Goal: Transaction & Acquisition: Obtain resource

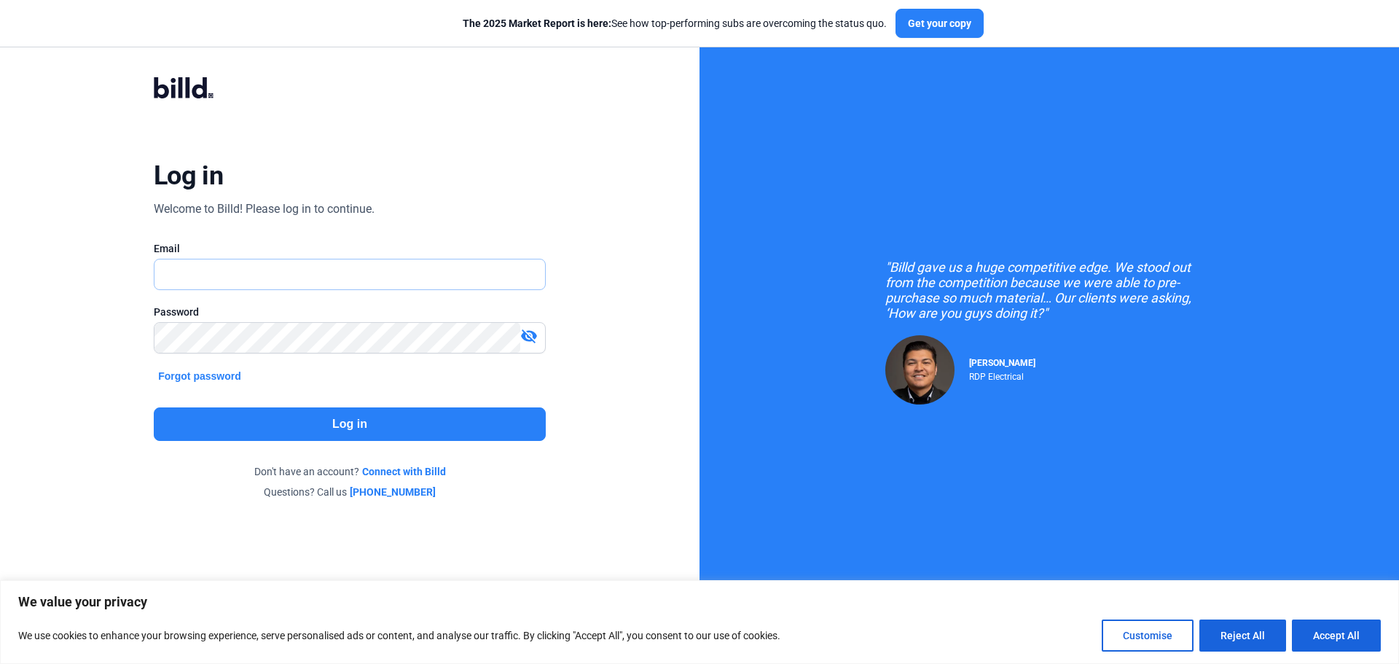
type input "[EMAIL_ADDRESS][DOMAIN_NAME]"
click at [345, 438] on button "Log in" at bounding box center [350, 424] width 392 height 34
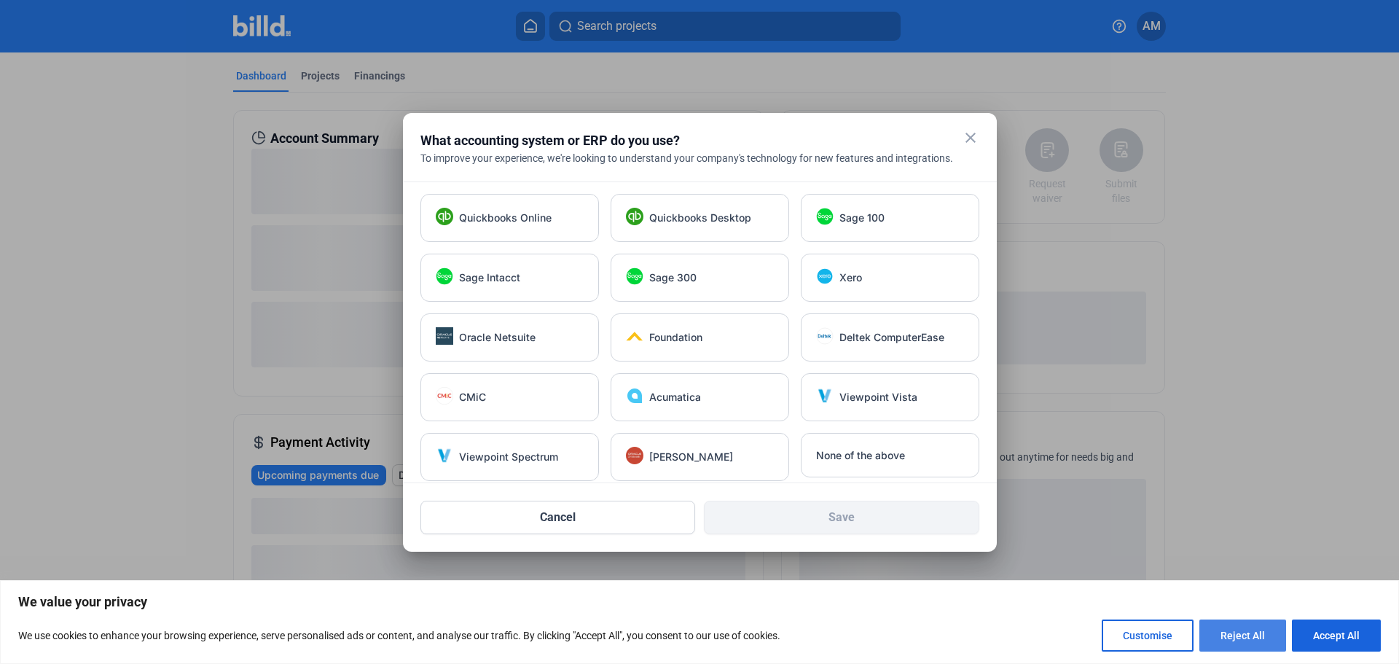
click at [1266, 630] on button "Reject All" at bounding box center [1242, 635] width 87 height 32
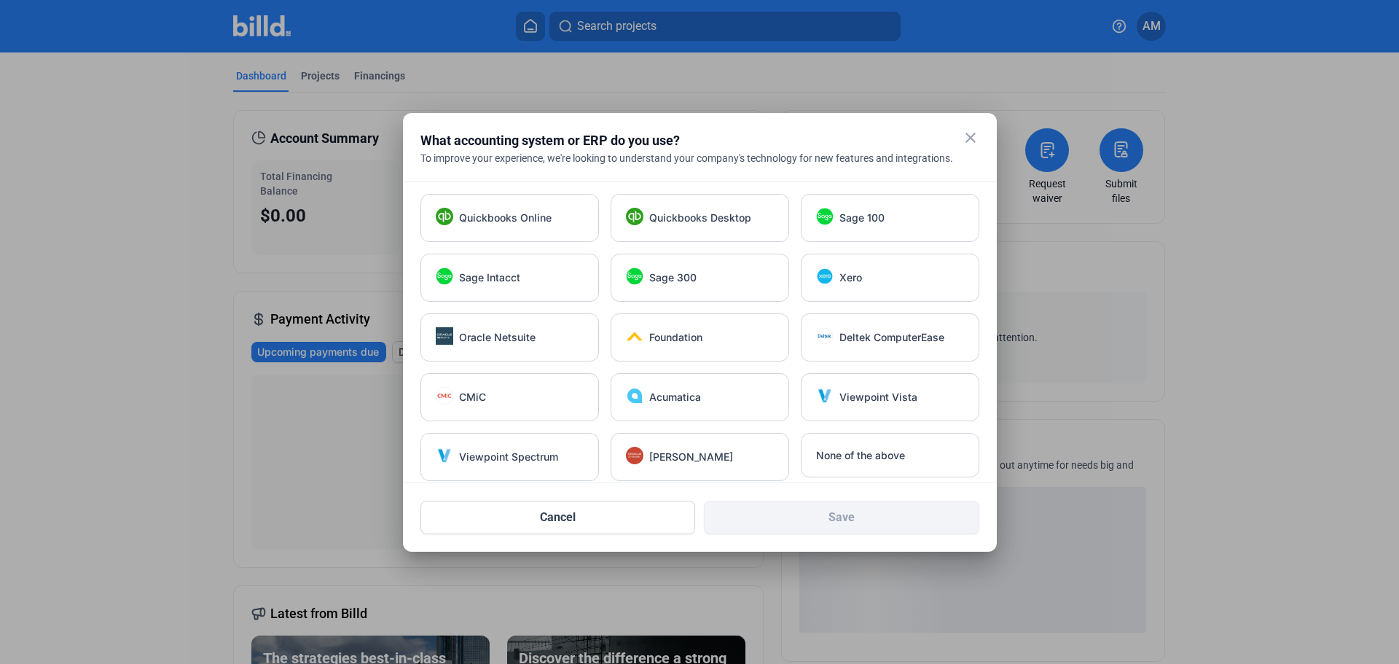
click at [965, 141] on mat-icon "close" at bounding box center [970, 137] width 17 height 17
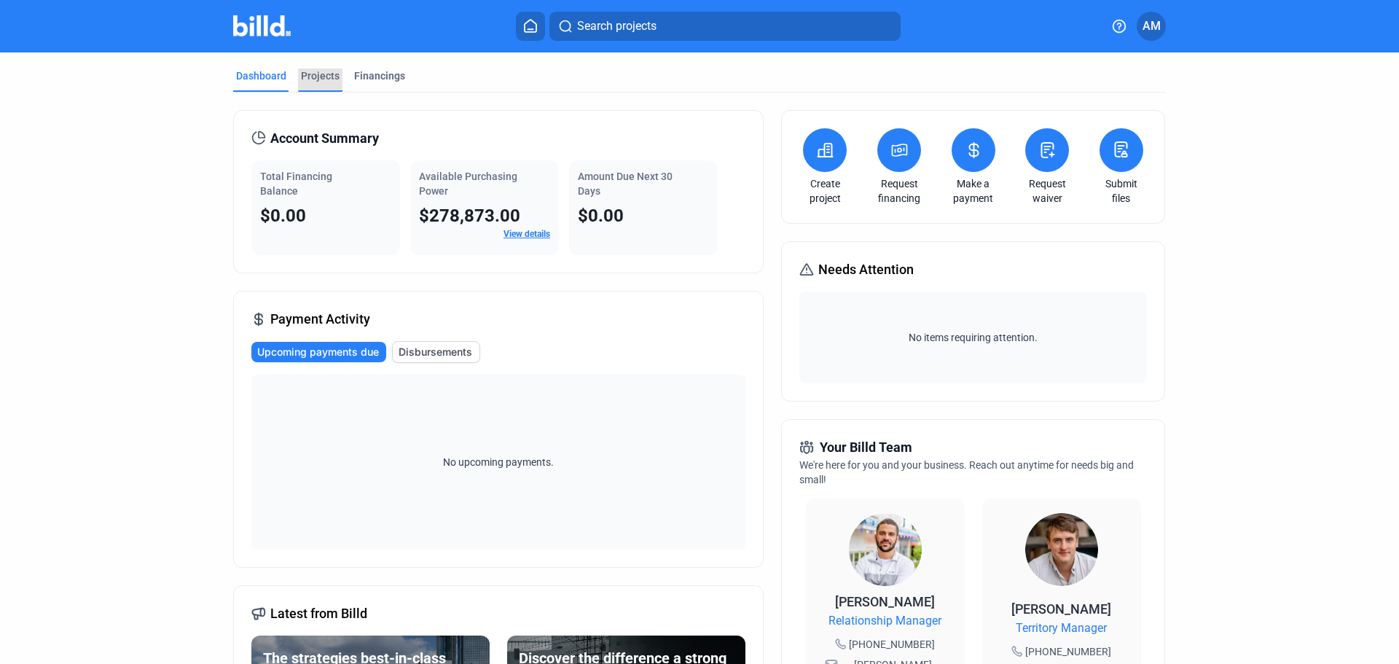
click at [315, 82] on div "Projects" at bounding box center [320, 75] width 39 height 15
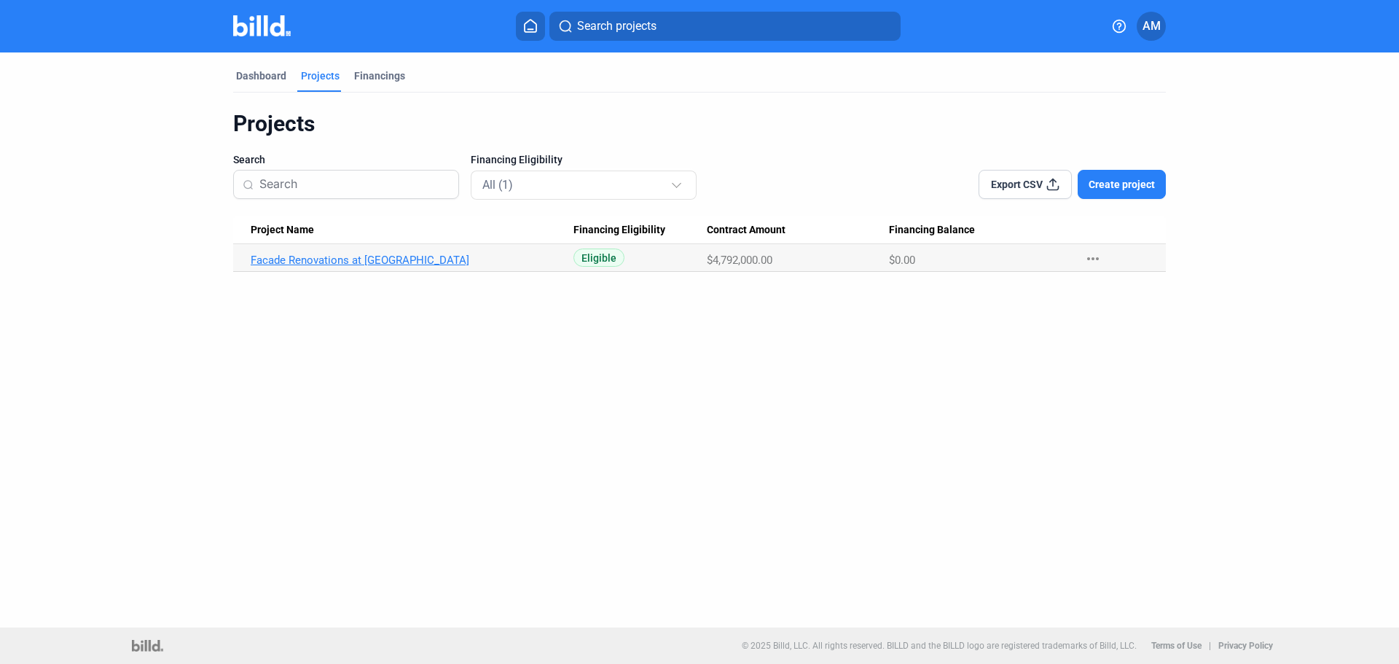
click at [397, 256] on link "Facade Renovations at [GEOGRAPHIC_DATA]" at bounding box center [412, 260] width 323 height 13
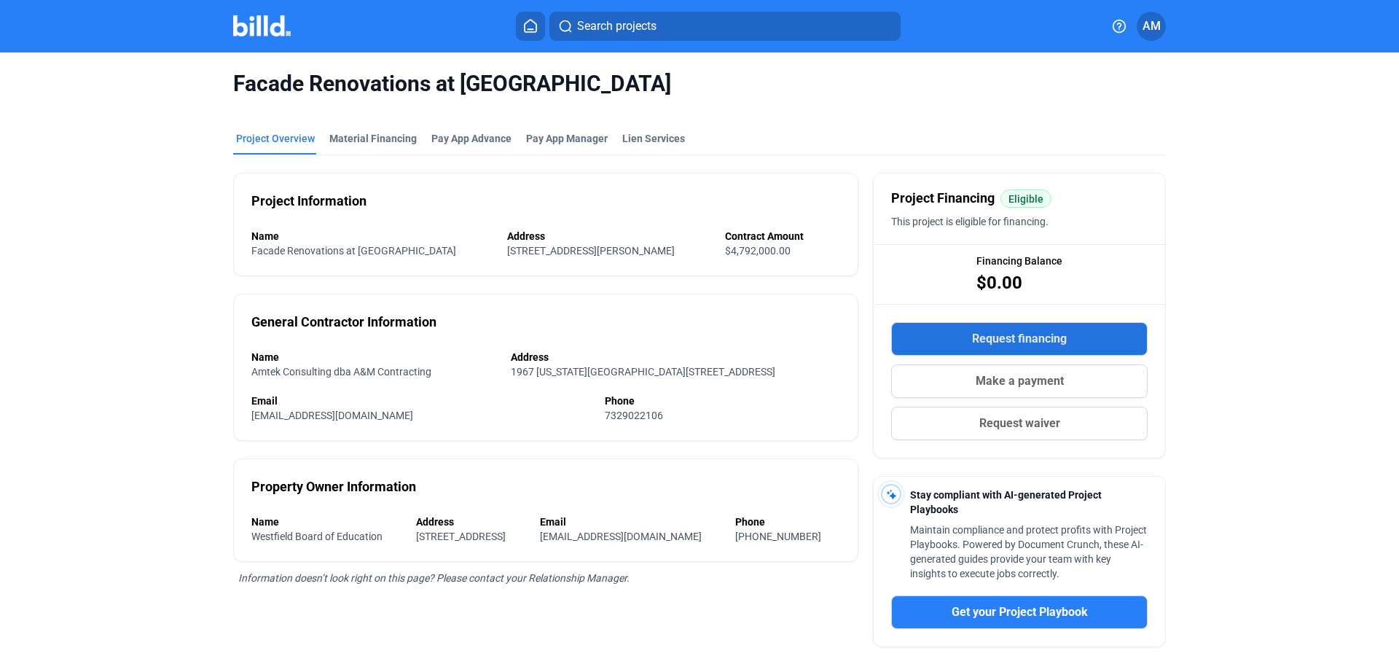
click at [1014, 345] on span "Request financing" at bounding box center [1019, 338] width 95 height 17
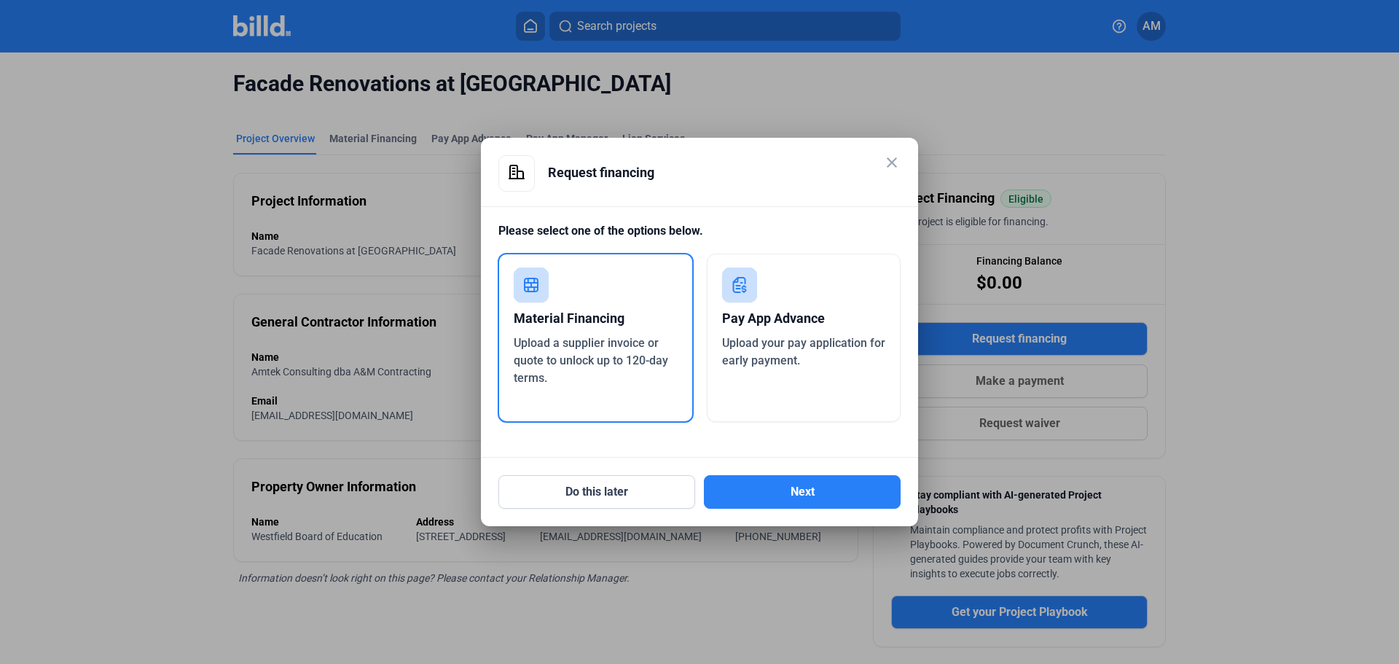
click at [604, 334] on div "Material Financing" at bounding box center [596, 318] width 164 height 32
click at [813, 488] on button "Next" at bounding box center [802, 492] width 197 height 34
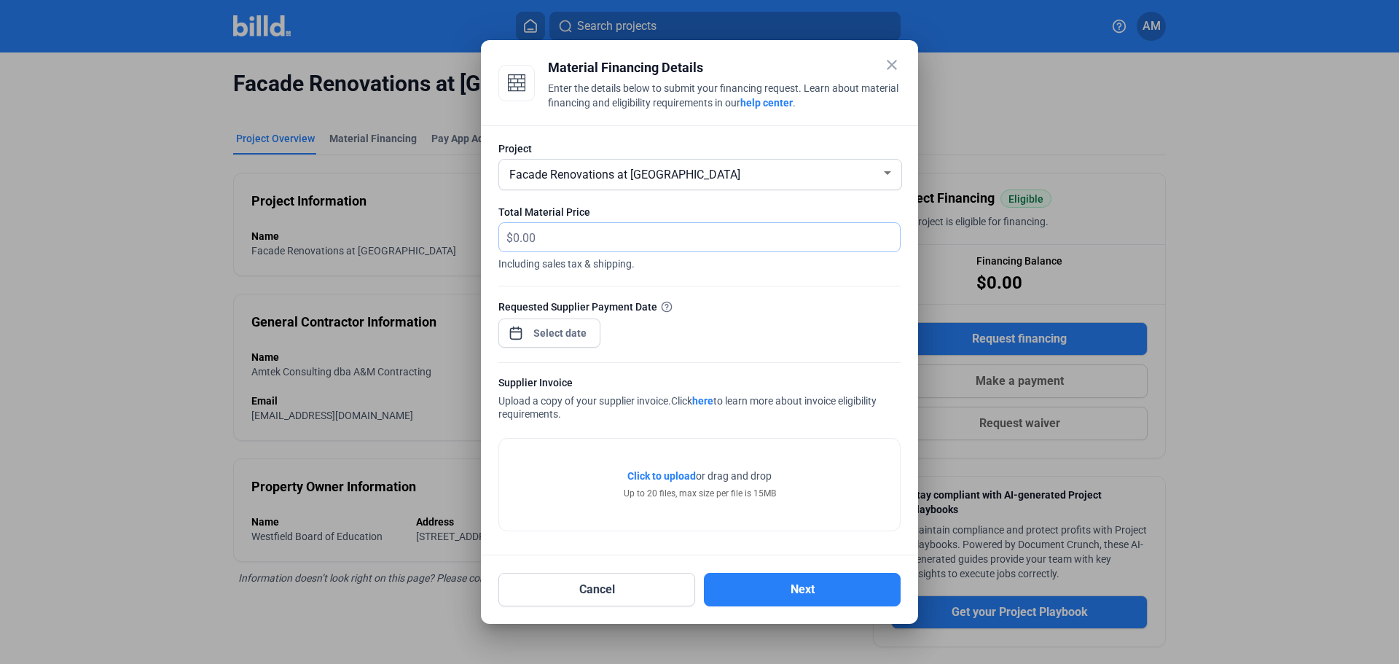
click at [584, 245] on input "text" at bounding box center [698, 237] width 370 height 28
type input "7,578.79"
click at [573, 329] on div "close Material Financing Details Enter the details below to submit your financi…" at bounding box center [699, 332] width 1399 height 664
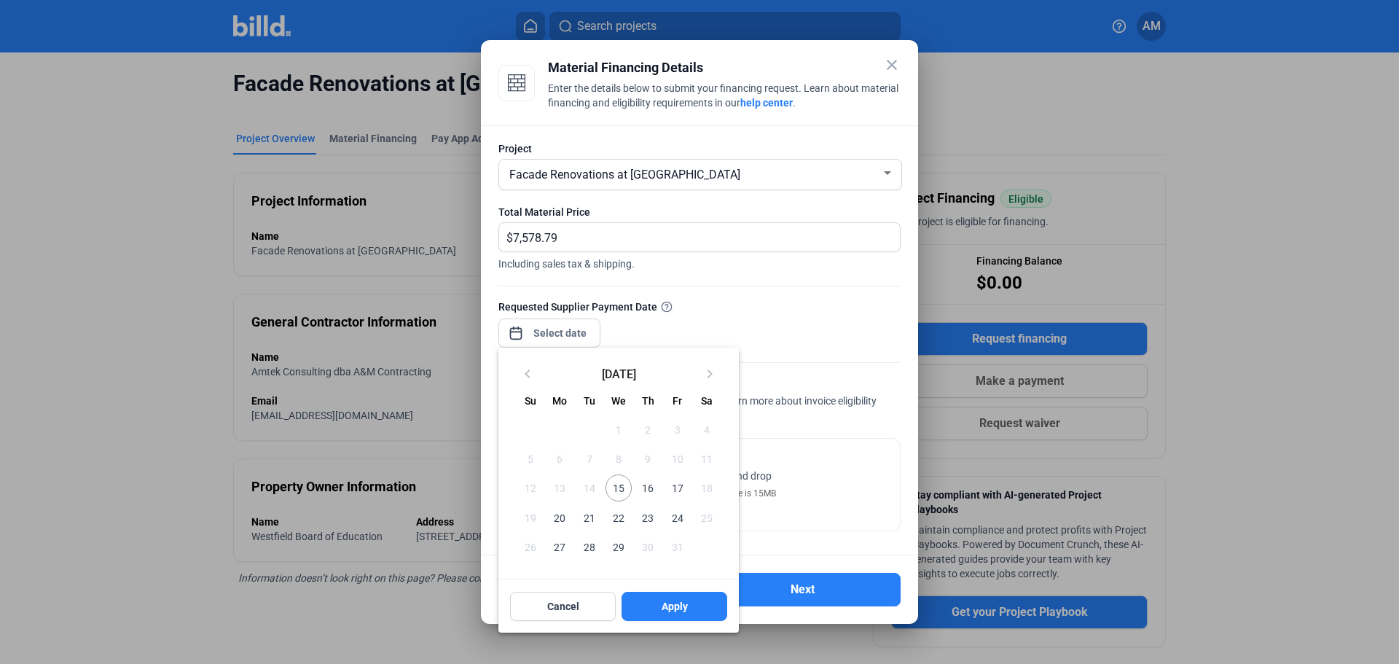
click at [622, 482] on span "15" at bounding box center [618, 487] width 26 height 26
click at [670, 603] on span "Apply" at bounding box center [675, 606] width 26 height 15
type input "[DATE]"
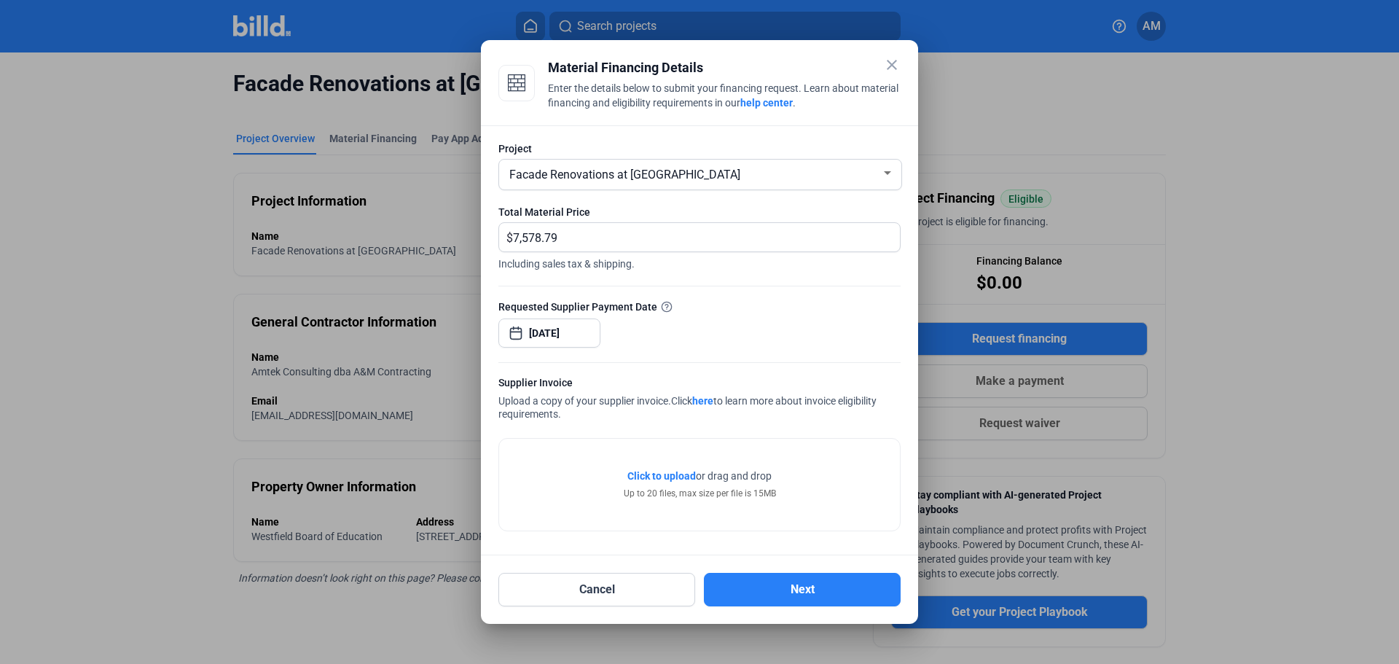
click at [664, 474] on span "Click to upload" at bounding box center [661, 476] width 68 height 12
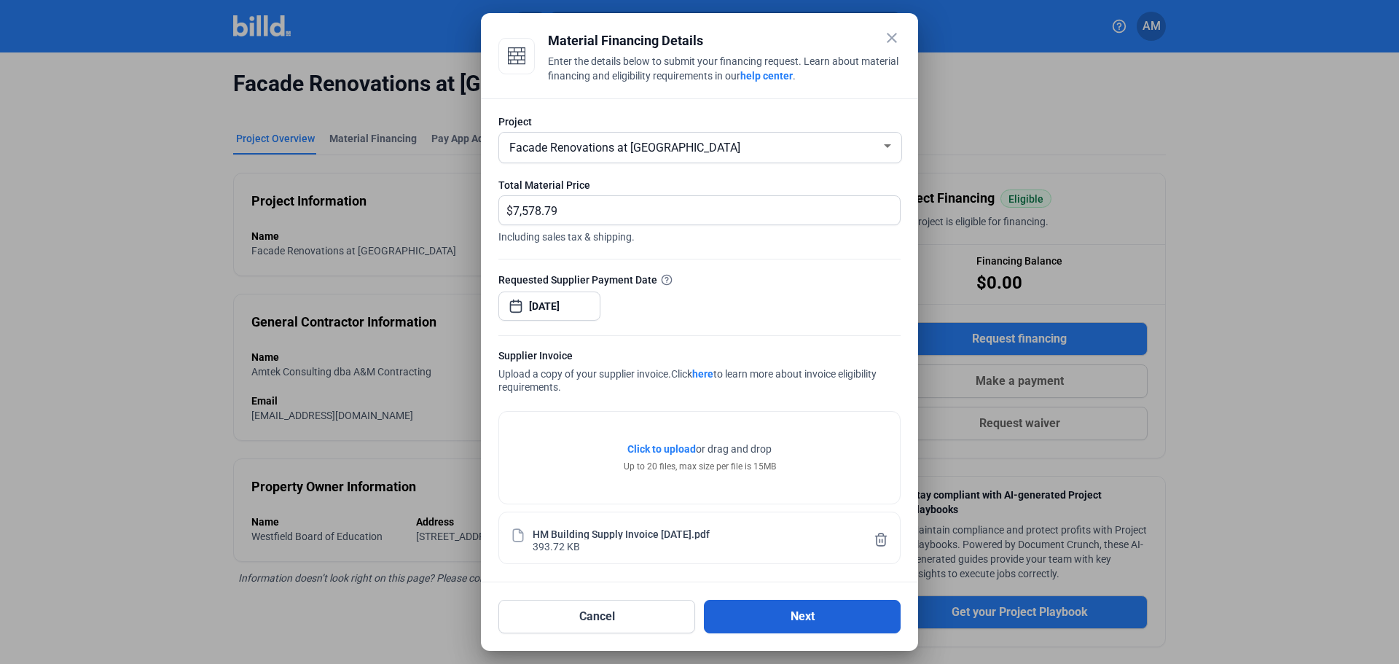
click at [772, 620] on button "Next" at bounding box center [802, 617] width 197 height 34
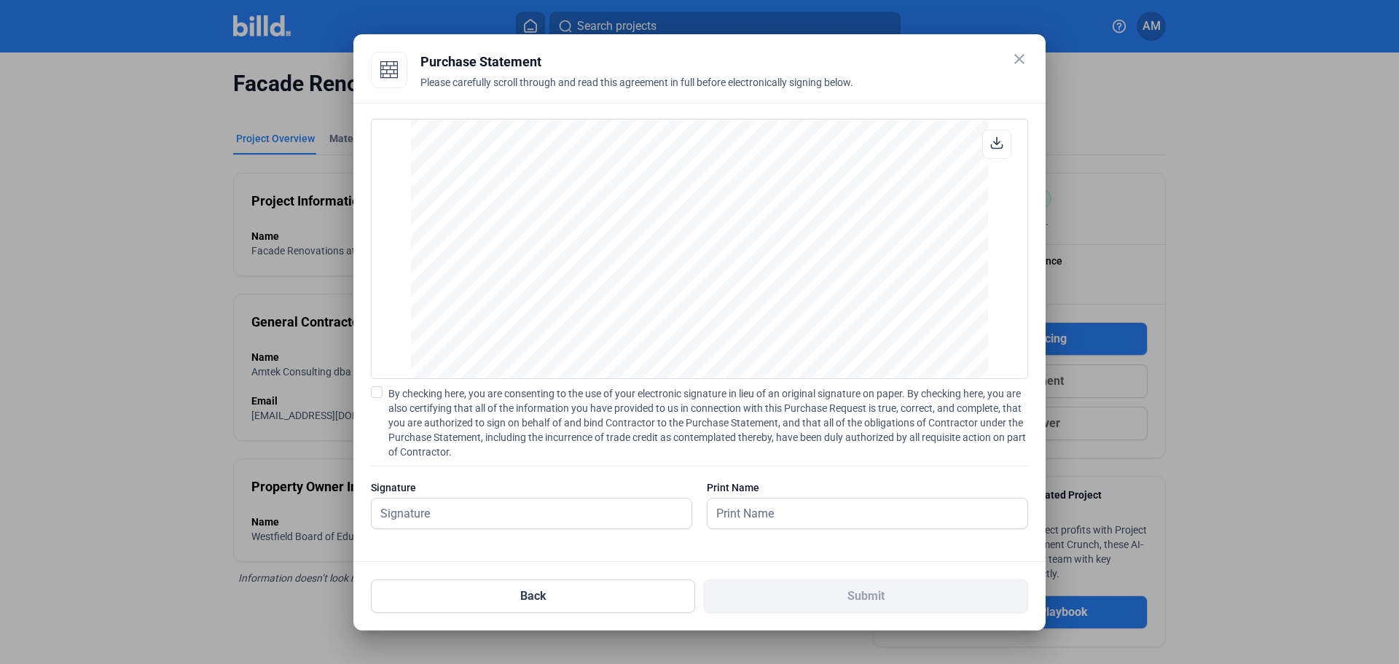
scroll to position [1192, 0]
click at [494, 513] on input "text" at bounding box center [532, 513] width 320 height 30
type input "[PERSON_NAME]"
click at [373, 393] on span at bounding box center [377, 392] width 12 height 12
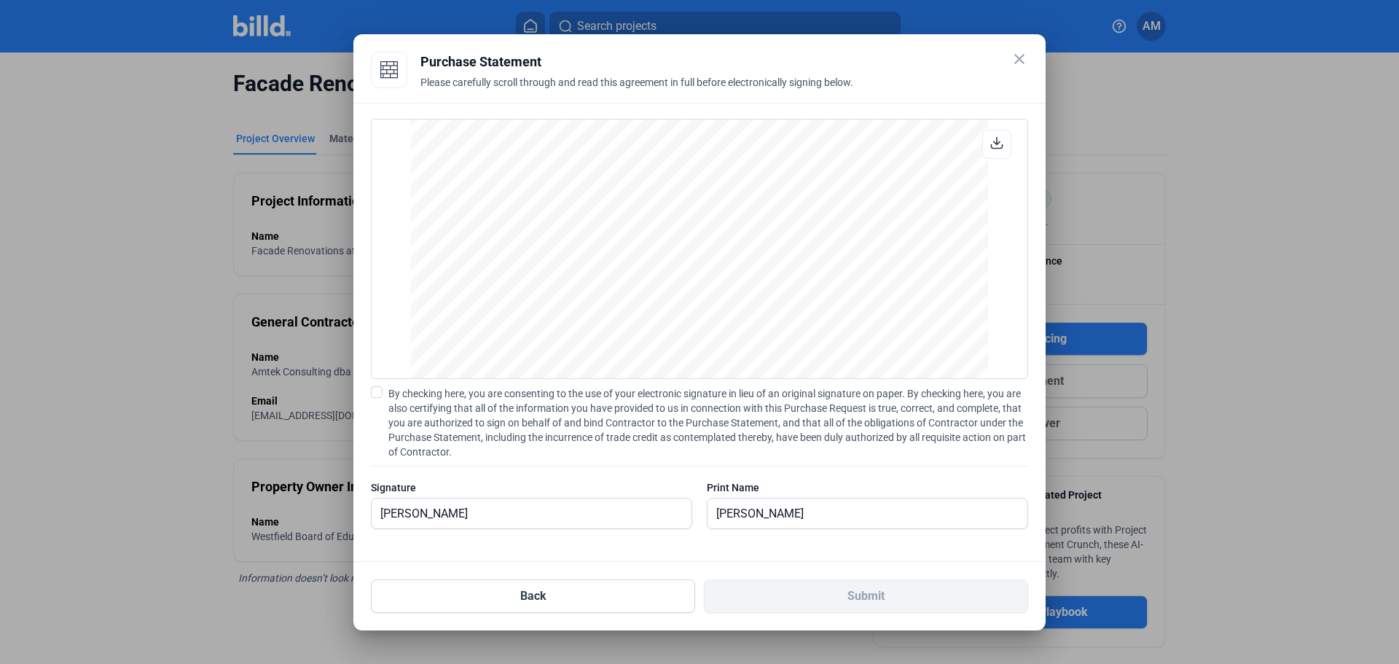
click at [0, 0] on input "By checking here, you are consenting to the use of your electronic signature in…" at bounding box center [0, 0] width 0 height 0
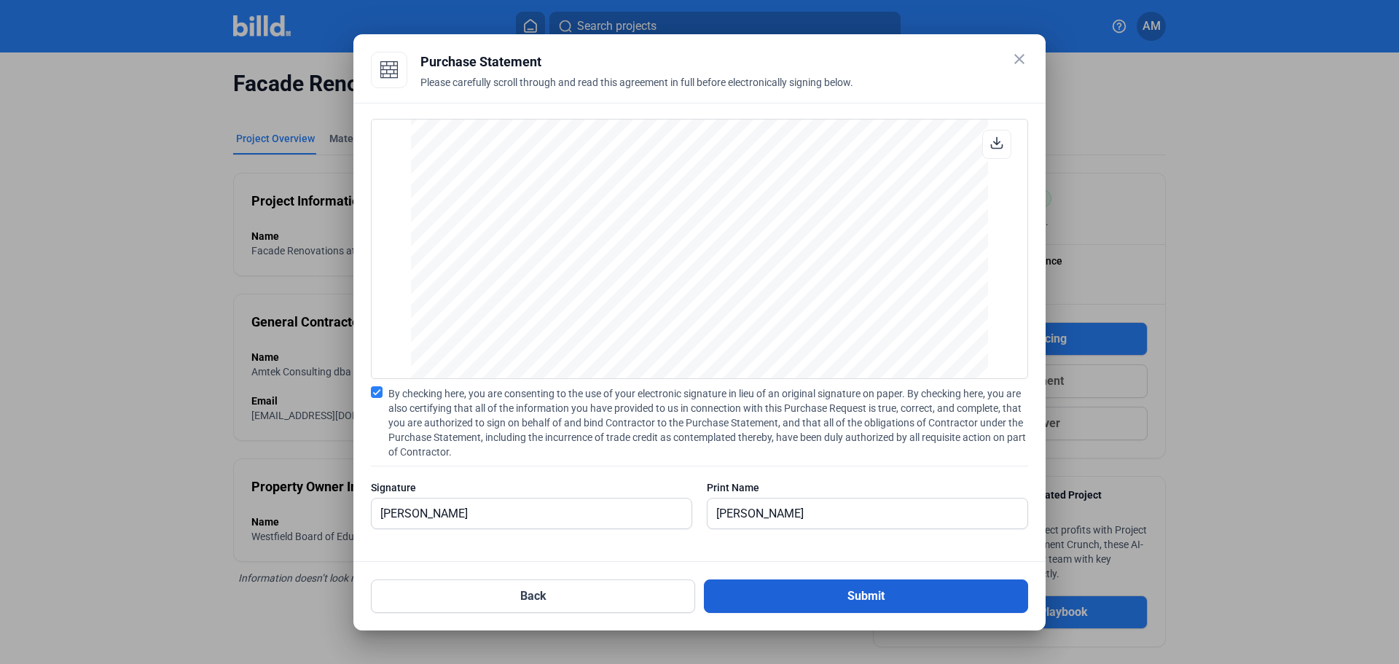
click at [747, 593] on button "Submit" at bounding box center [866, 596] width 324 height 34
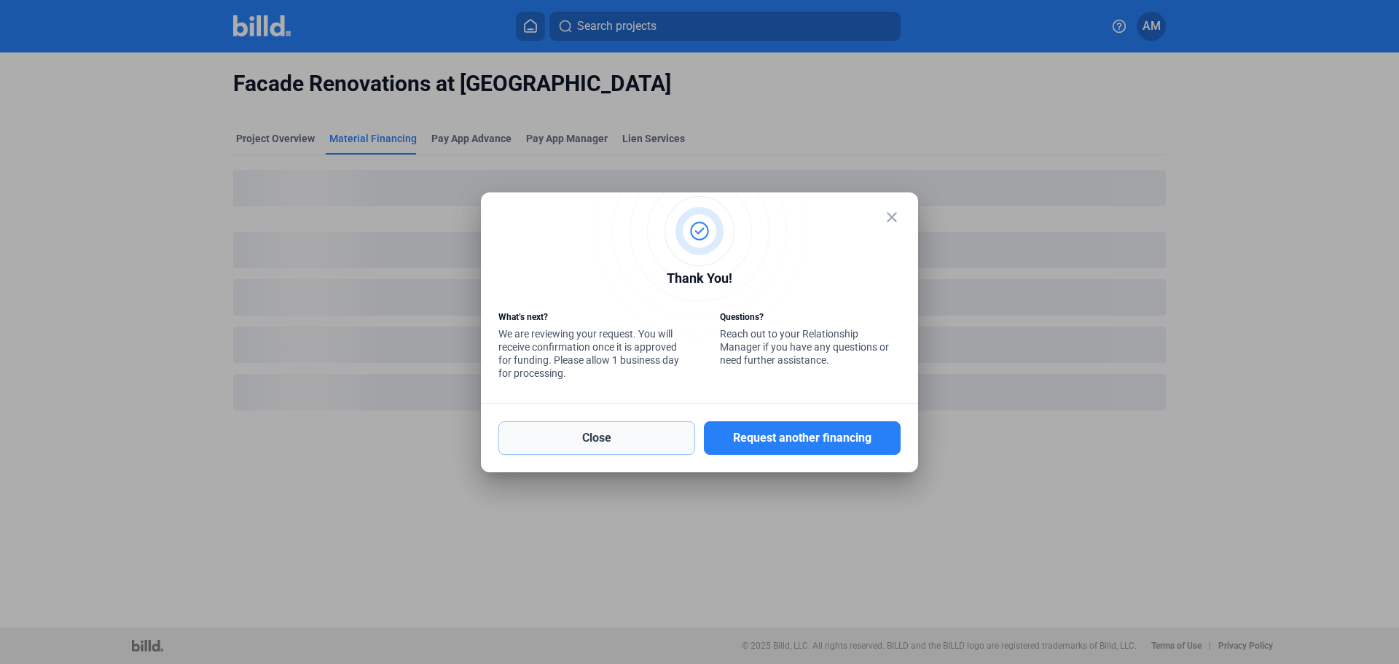
click at [634, 436] on button "Close" at bounding box center [596, 438] width 197 height 34
